Goal: Information Seeking & Learning: Learn about a topic

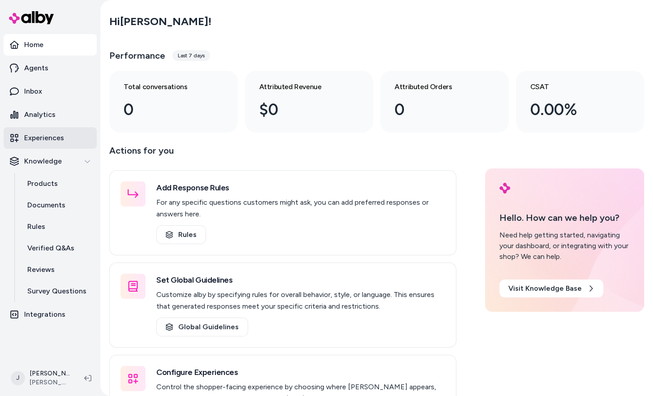
click at [52, 138] on p "Experiences" at bounding box center [44, 137] width 40 height 11
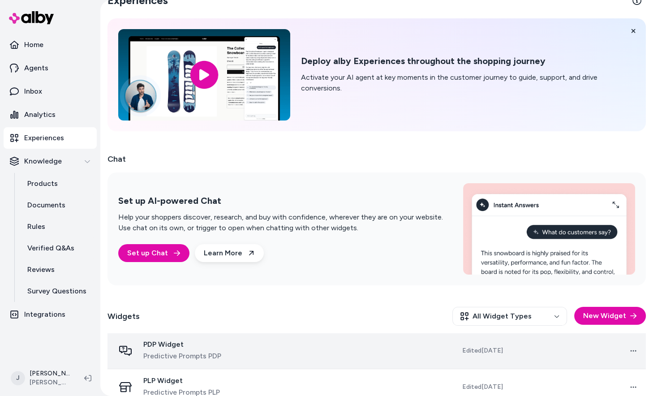
scroll to position [34, 0]
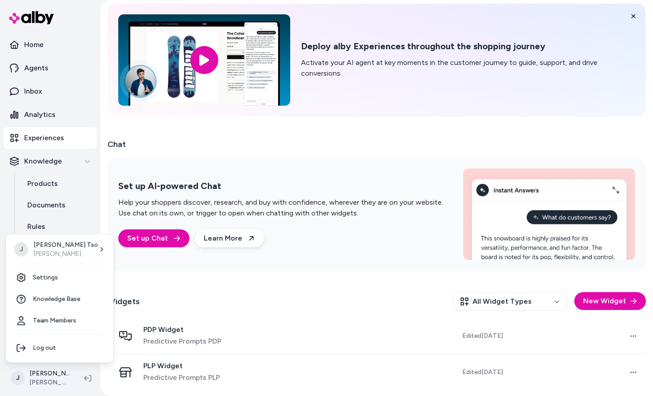
click at [22, 379] on html "Home Agents Inbox Analytics Experiences Knowledge Products Documents Rules Veri…" at bounding box center [326, 198] width 653 height 396
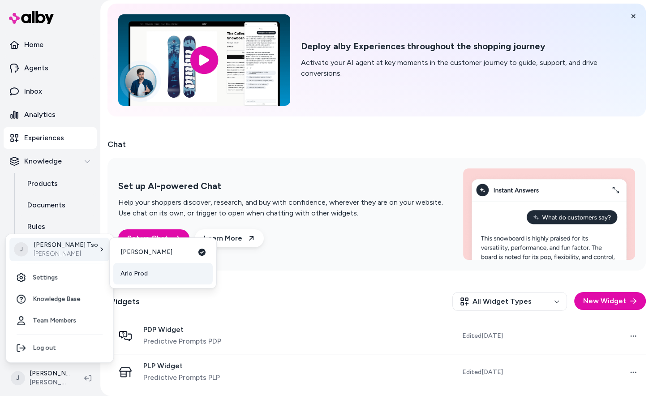
click at [133, 277] on link "Arlo Prod" at bounding box center [162, 273] width 99 height 21
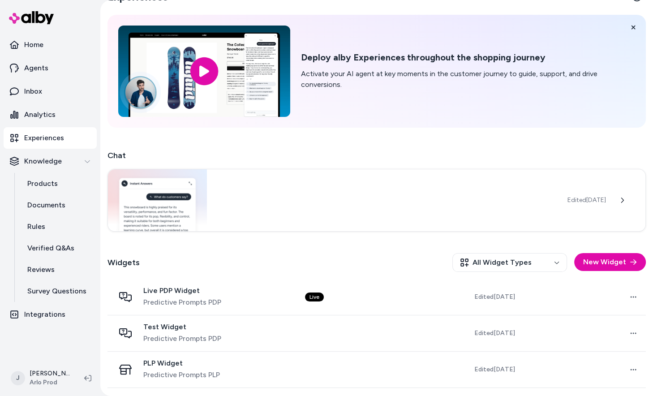
scroll to position [56, 0]
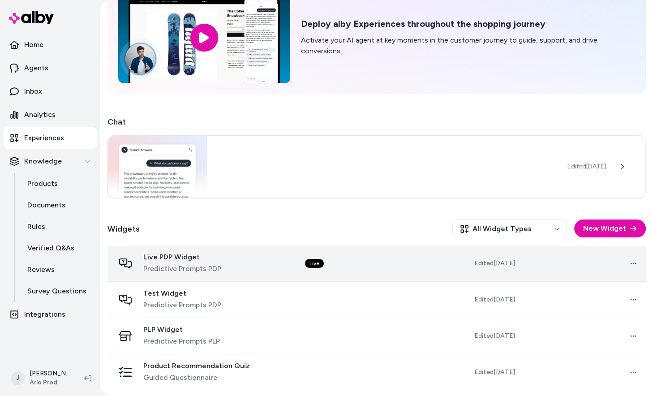
click at [364, 264] on td "Live" at bounding box center [360, 263] width 124 height 36
click at [197, 263] on span "Predictive Prompts PDP" at bounding box center [182, 268] width 78 height 11
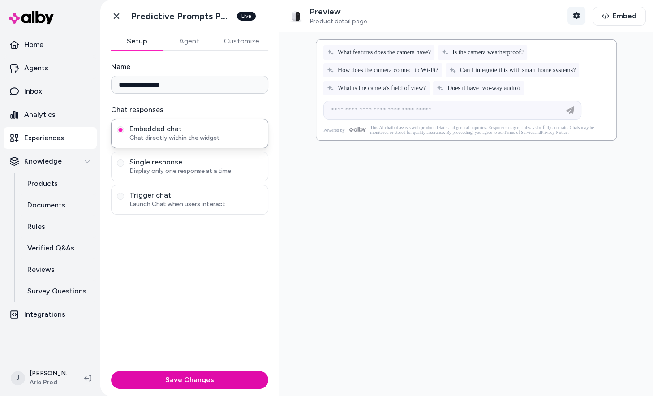
click at [567, 17] on button "Shopper Context" at bounding box center [576, 16] width 18 height 18
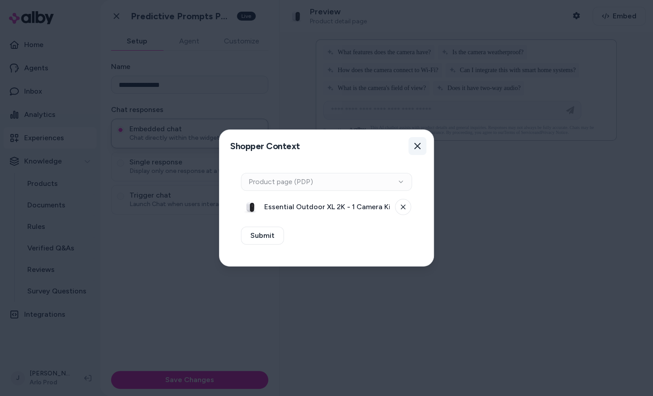
click at [418, 144] on icon "button" at bounding box center [417, 145] width 7 height 7
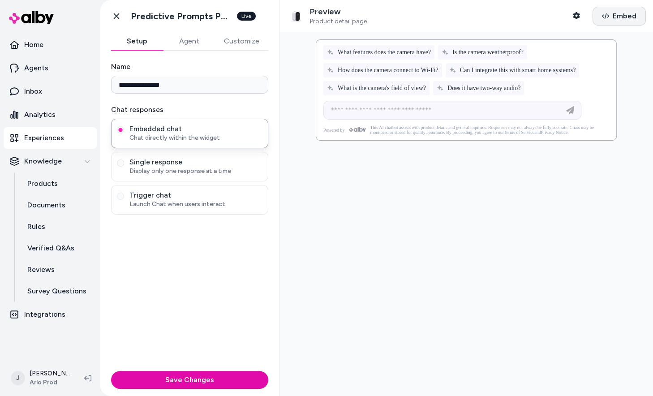
click at [610, 8] on button "Embed" at bounding box center [618, 16] width 53 height 19
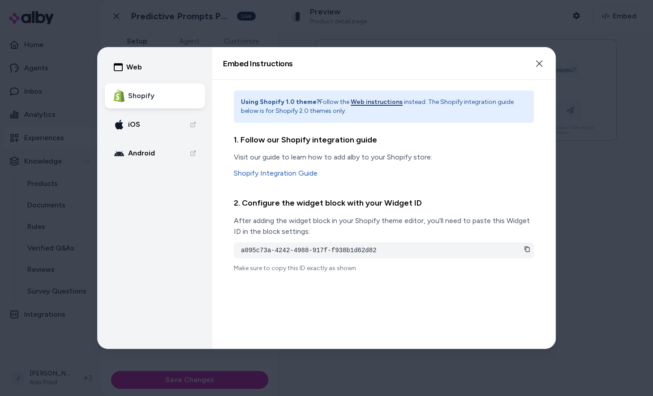
click at [530, 248] on div "a095c73a-4242-4988-917f-f938b1d62d82" at bounding box center [384, 250] width 300 height 16
click at [526, 248] on icon at bounding box center [527, 249] width 6 height 6
click at [539, 68] on button "Close" at bounding box center [539, 64] width 18 height 18
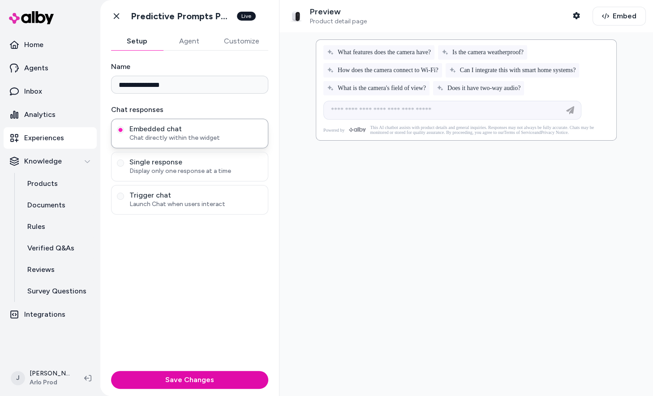
click at [200, 45] on button "Agent" at bounding box center [189, 41] width 52 height 18
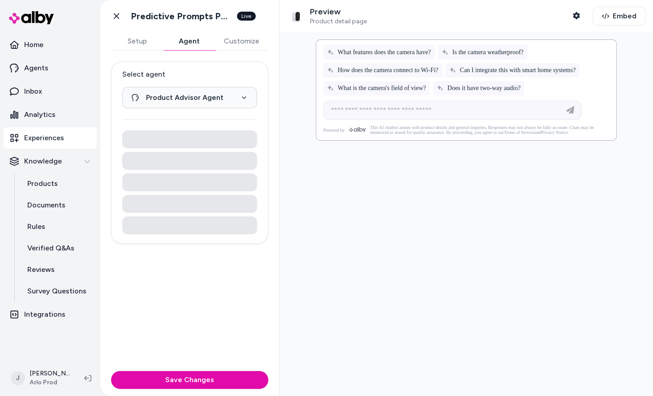
click at [227, 39] on button "Customize" at bounding box center [241, 41] width 53 height 18
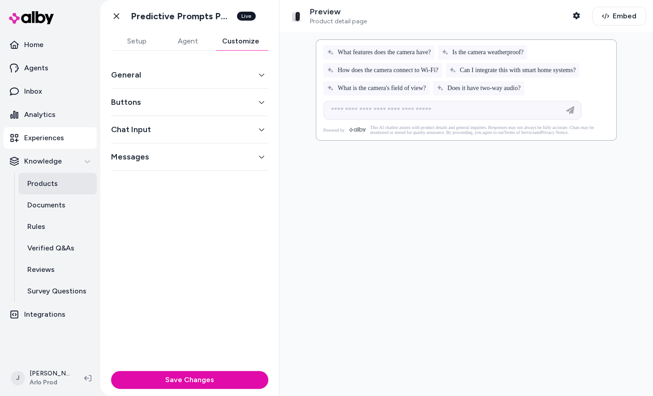
click at [33, 191] on link "Products" at bounding box center [57, 183] width 78 height 21
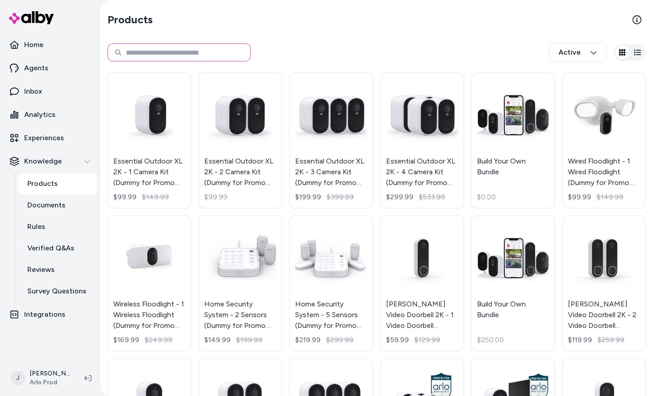
click at [165, 47] on input at bounding box center [178, 52] width 143 height 18
type input "***"
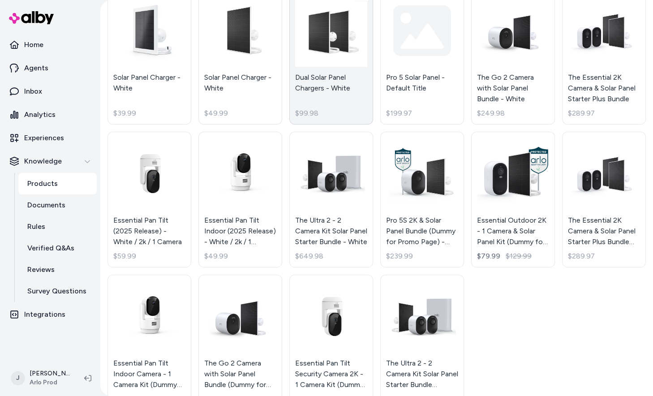
scroll to position [118, 0]
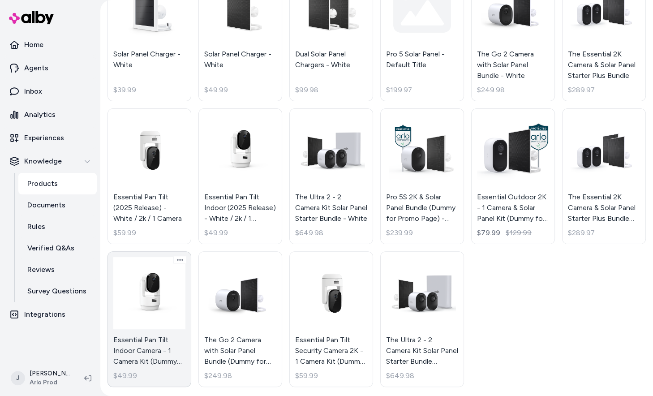
click at [145, 326] on link "Essential Pan Tilt Indoor Camera - 1 Camera Kit (Dummy for Promo Page) - White …" at bounding box center [149, 319] width 84 height 136
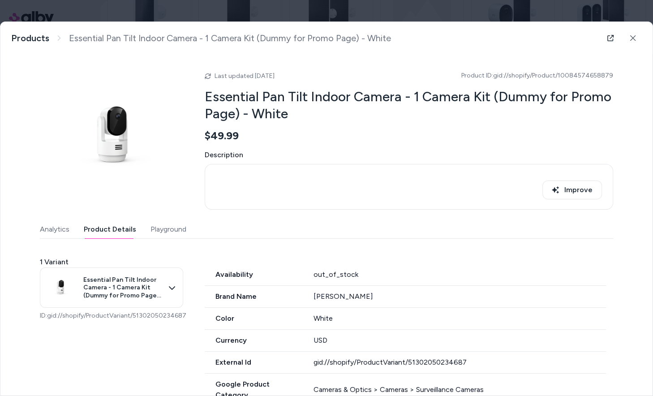
click at [120, 226] on button "Product Details" at bounding box center [110, 229] width 52 height 18
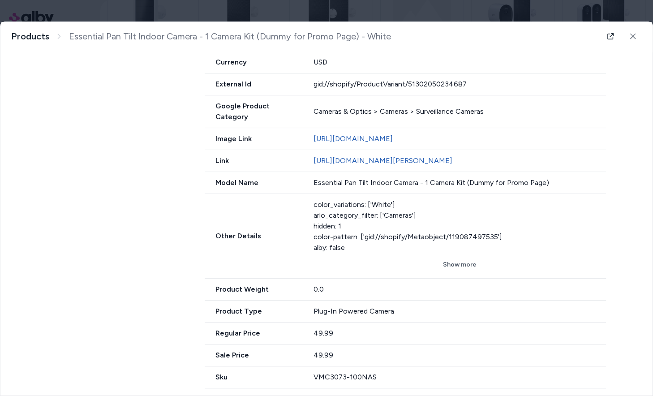
scroll to position [376, 0]
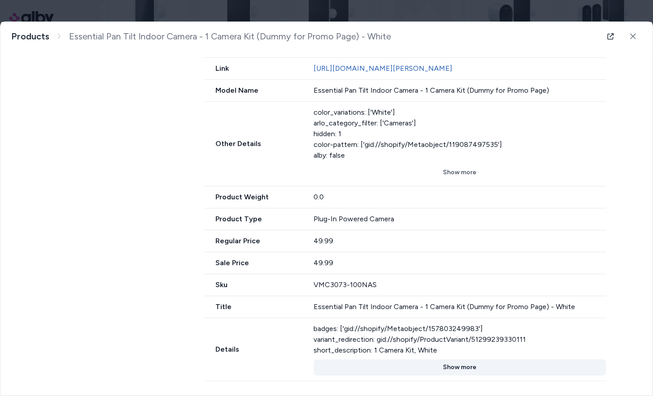
click at [447, 363] on button "Show more" at bounding box center [459, 367] width 293 height 16
click at [456, 363] on button "Show less" at bounding box center [459, 367] width 293 height 16
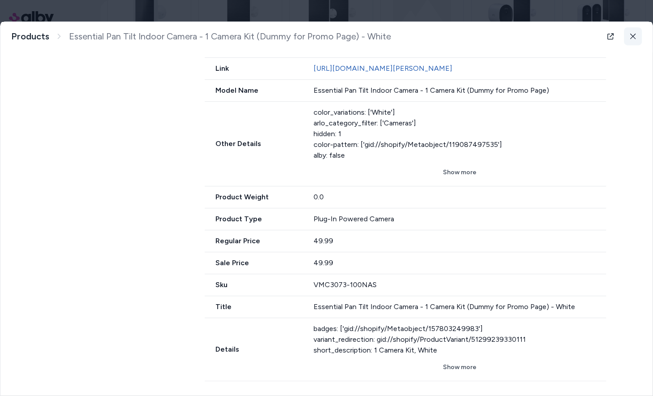
click at [629, 38] on icon at bounding box center [632, 36] width 6 height 6
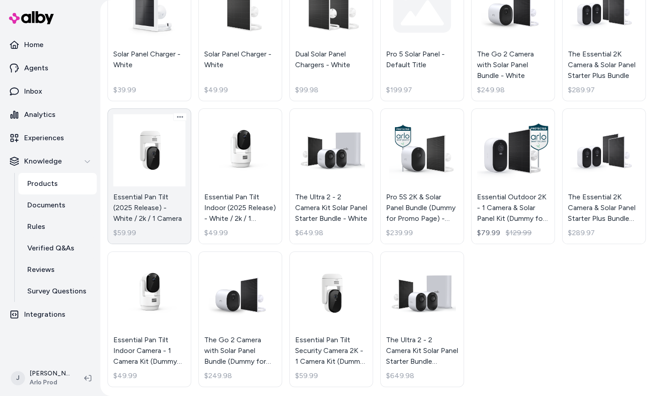
click at [160, 186] on link "Essential Pan Tilt (2025 Release) - White / 2k / 1 Camera $59.99" at bounding box center [149, 176] width 84 height 136
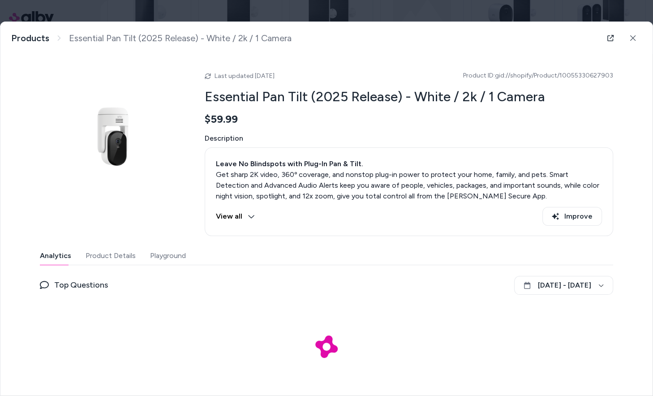
click at [154, 259] on button "Playground" at bounding box center [168, 256] width 36 height 18
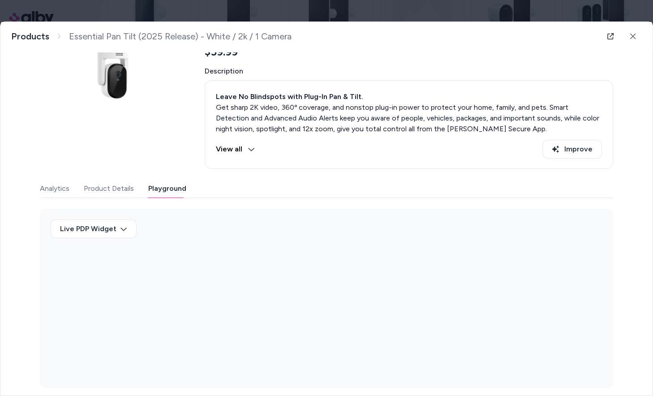
scroll to position [72, 0]
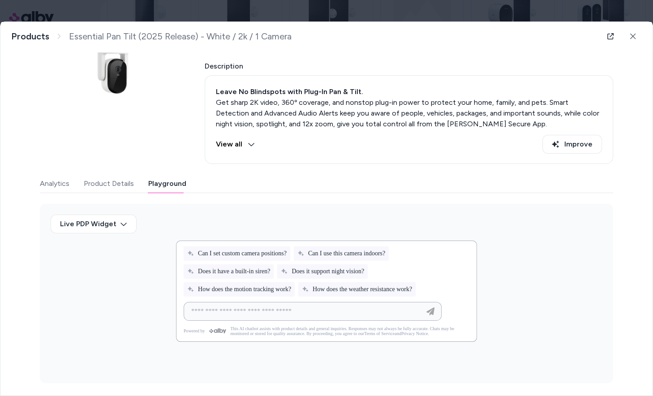
click at [250, 314] on input at bounding box center [303, 311] width 235 height 11
click at [233, 287] on span "How does the motion tracking work?" at bounding box center [239, 289] width 104 height 7
type input "**********"
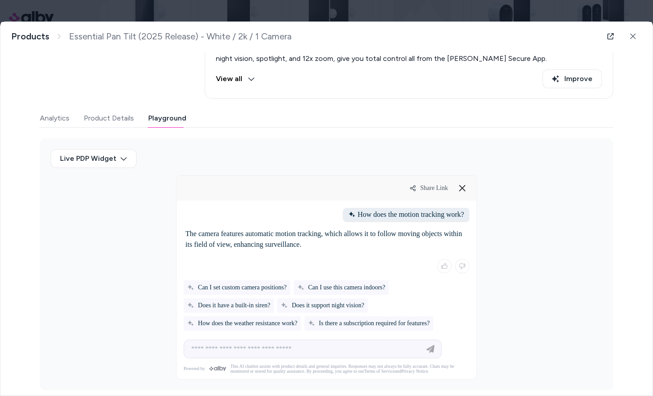
scroll to position [155, 0]
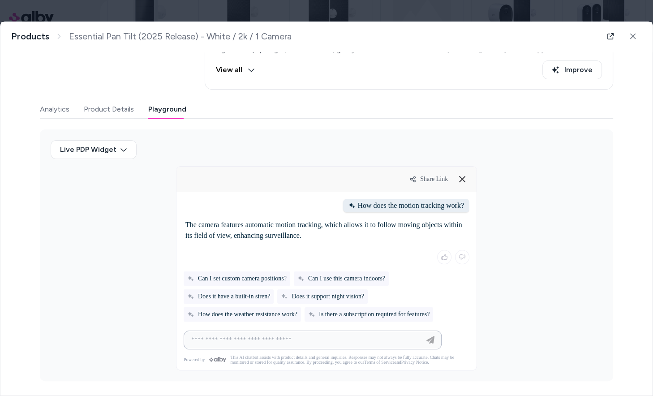
click at [258, 336] on input at bounding box center [303, 339] width 235 height 11
type input "**********"
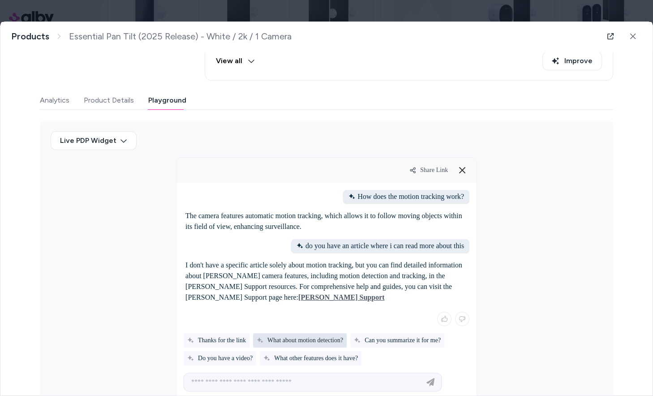
scroll to position [24, 0]
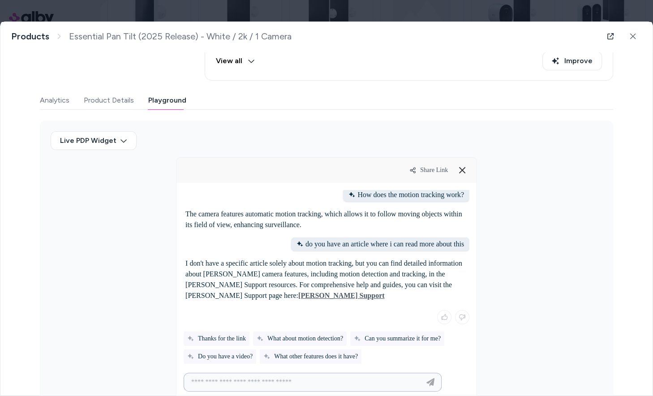
click at [266, 378] on input at bounding box center [303, 381] width 235 height 11
type input "*"
type input "**********"
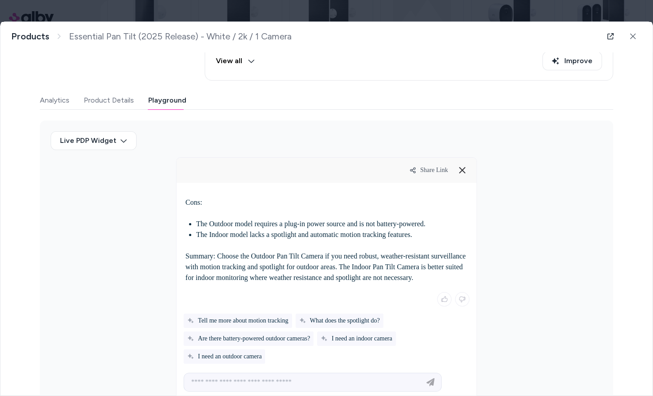
scroll to position [474, 1]
